Goal: Find specific page/section: Find specific page/section

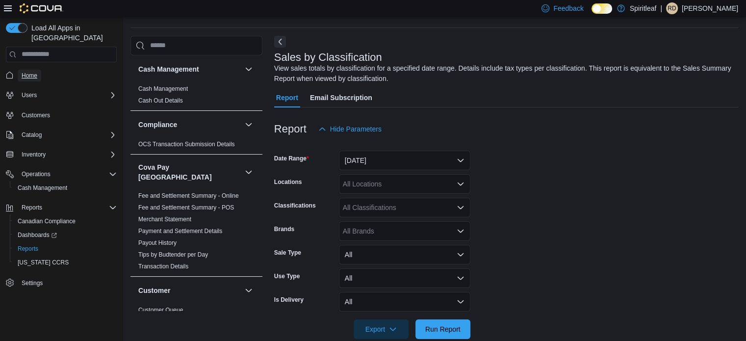
scroll to position [33, 0]
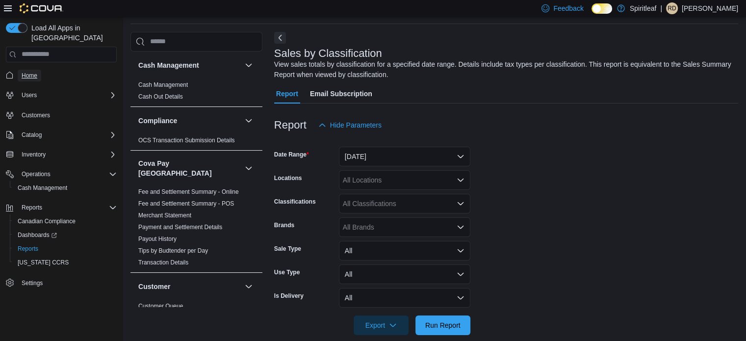
click at [35, 72] on span "Home" at bounding box center [30, 76] width 16 height 8
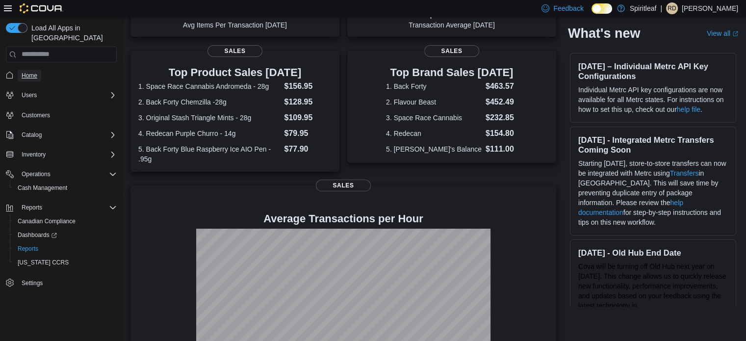
scroll to position [229, 0]
